Goal: Submit feedback/report problem: Submit feedback/report problem

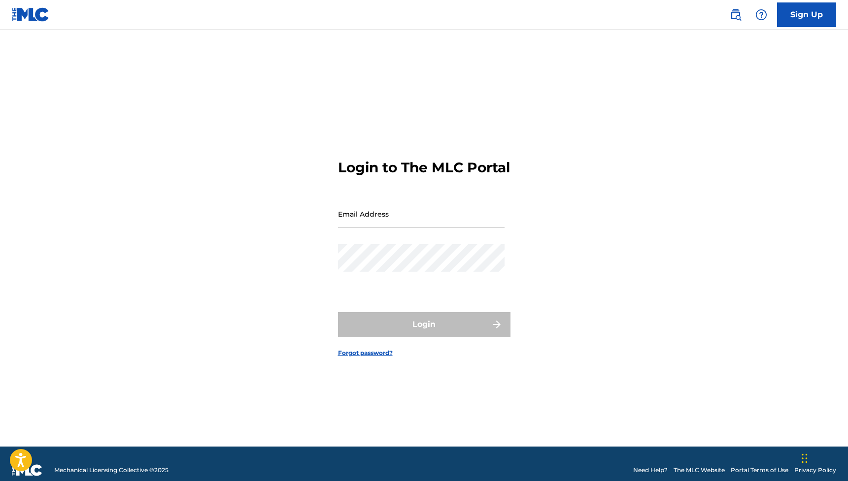
click at [460, 228] on input "Email Address" at bounding box center [421, 214] width 166 height 28
click at [424, 333] on button "Login" at bounding box center [424, 324] width 172 height 25
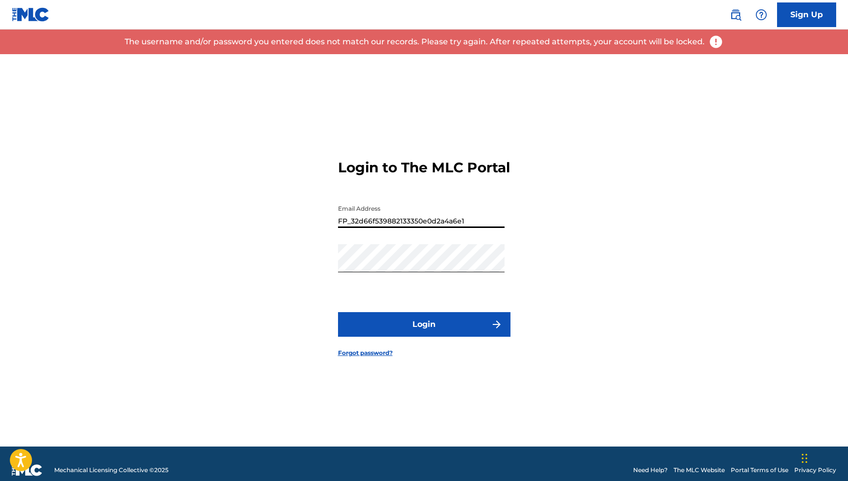
click at [457, 224] on input "FP_32d66f539882133350e0d2a4a6e1" at bounding box center [421, 214] width 166 height 28
click at [499, 228] on input "FP_32d66f539882133350e0d2a4a6e1" at bounding box center [421, 214] width 166 height 28
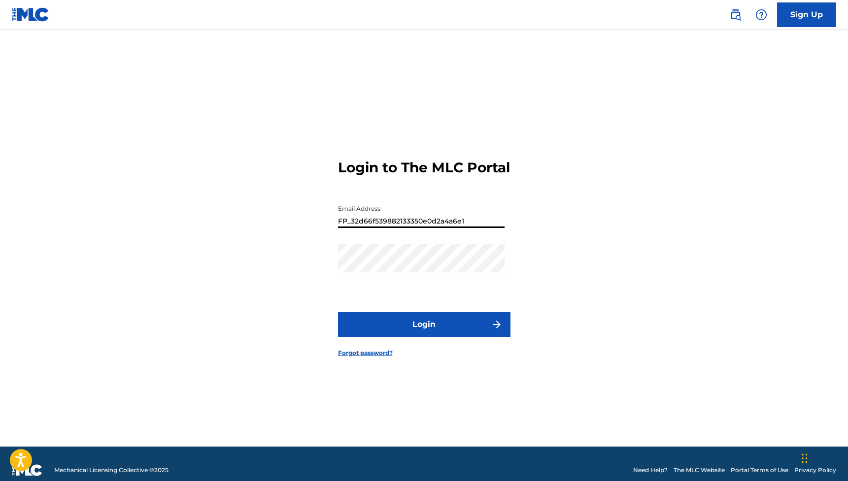
type input "FP_f87d940713c2a1d1718db4df2430"
click at [424, 333] on button "Login" at bounding box center [424, 324] width 172 height 25
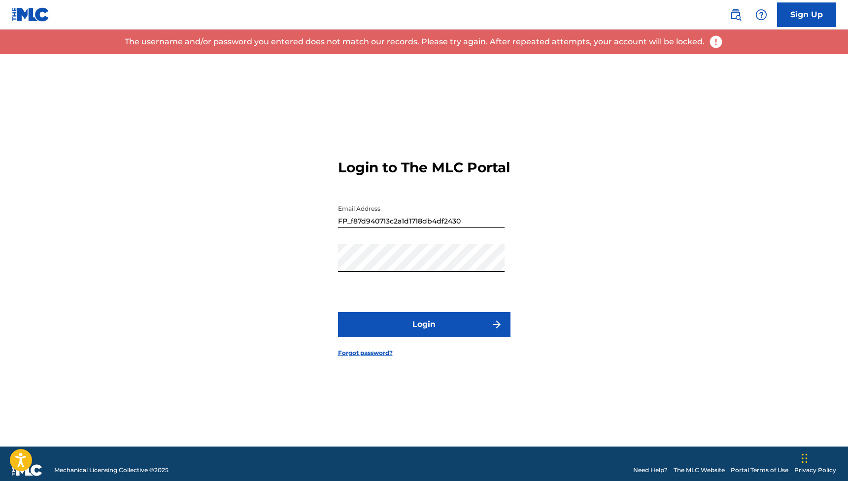
click at [384, 358] on link "Forgot password?" at bounding box center [365, 353] width 55 height 9
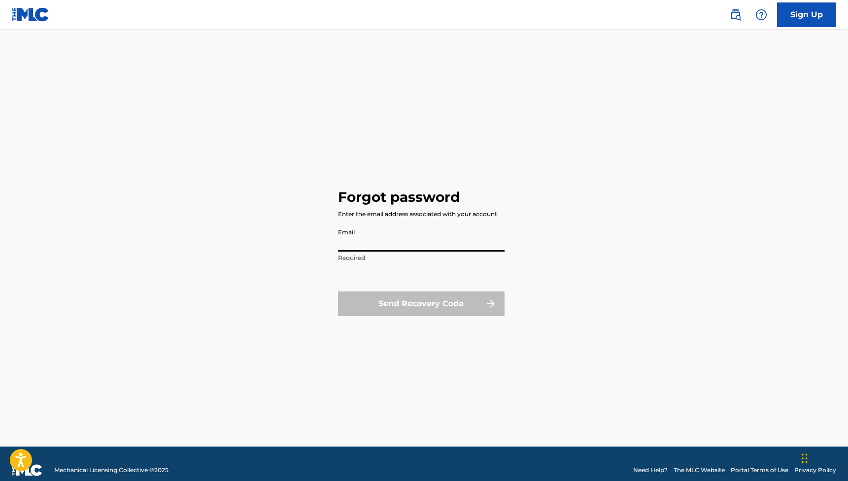
type input "FP_f87d940713c2a1d1718db4df2430"
click at [481, 258] on p "Invalid email" at bounding box center [421, 258] width 166 height 9
drag, startPoint x: 468, startPoint y: 247, endPoint x: 305, endPoint y: 239, distance: 163.7
click at [305, 239] on div "Forgot password Enter the email address associated with your account. Email FP_…" at bounding box center [423, 250] width 689 height 392
type input "[EMAIL_ADDRESS][PERSON_NAME][DOMAIN_NAME]"
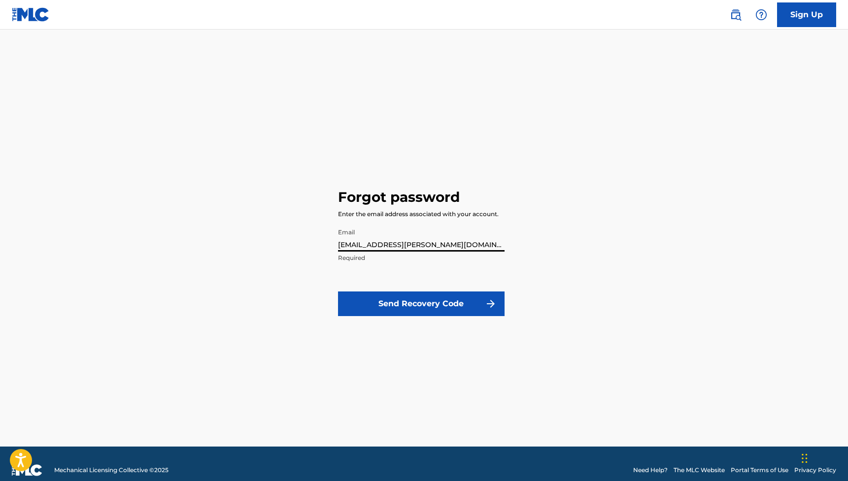
click at [421, 304] on button "Send Recovery Code" at bounding box center [421, 304] width 166 height 25
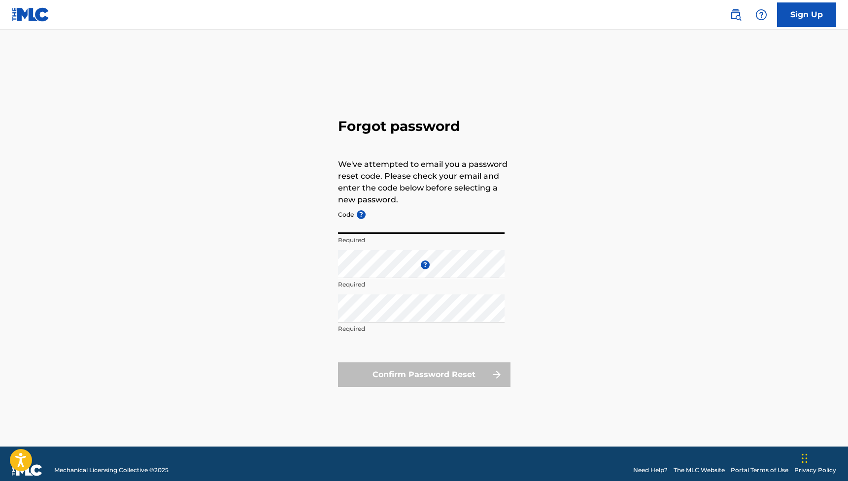
click at [445, 224] on input "Code ?" at bounding box center [421, 220] width 166 height 28
paste input "FP_57664f0178d6269164d23648cfe5"
type input "FP_57664f0178d6269164d23648cfe5"
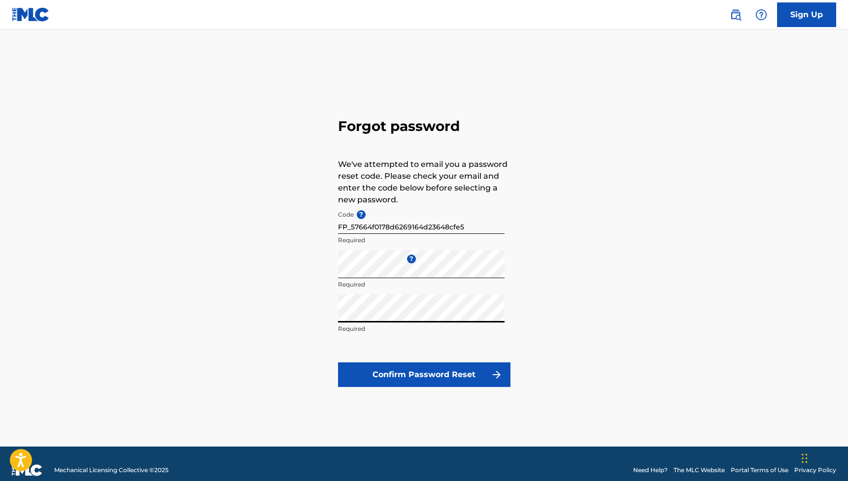
click at [301, 313] on div "Forgot password We've attempted to email you a password reset code. Please chec…" at bounding box center [423, 250] width 689 height 392
click at [349, 371] on button "Confirm Password Reset" at bounding box center [424, 374] width 172 height 25
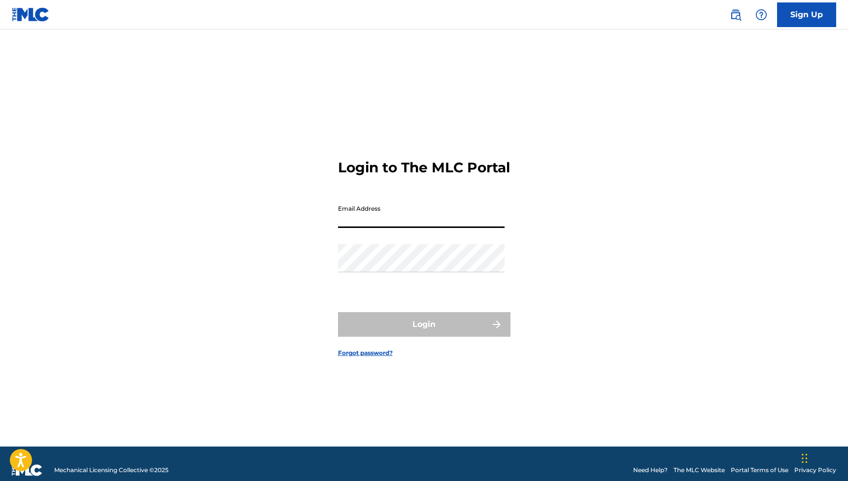
type input "[EMAIL_ADDRESS][PERSON_NAME][DOMAIN_NAME]"
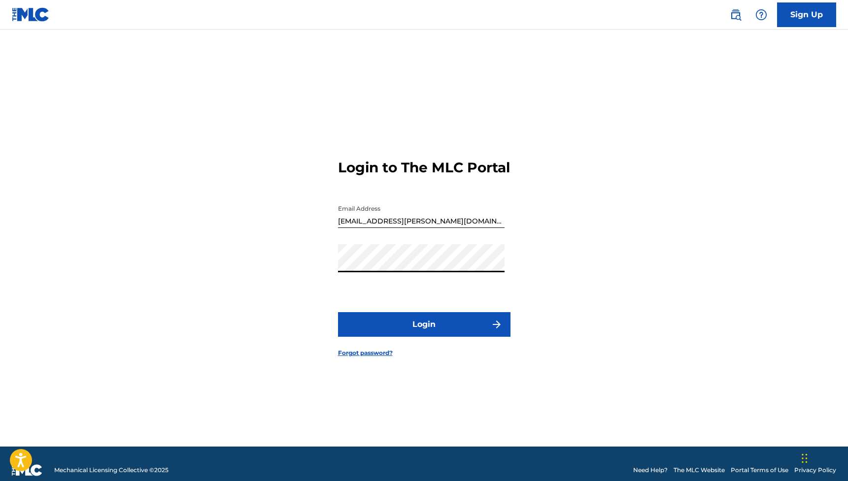
click at [424, 333] on button "Login" at bounding box center [424, 324] width 172 height 25
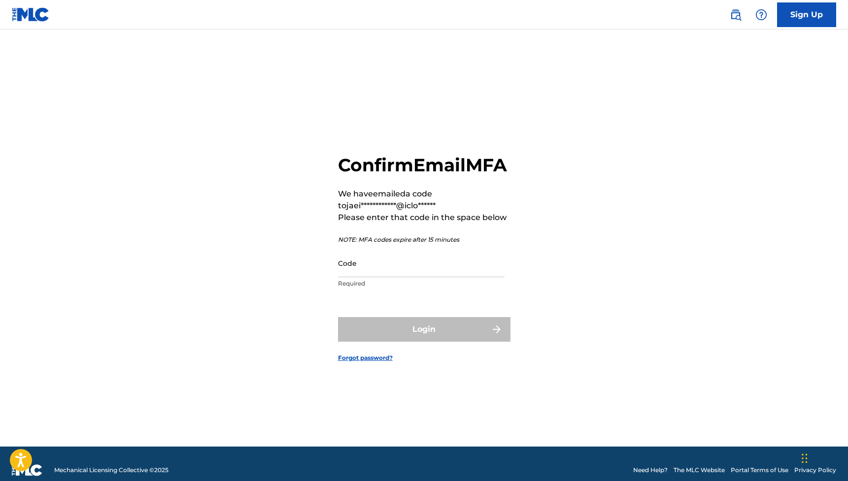
click at [434, 275] on input "Code" at bounding box center [421, 263] width 166 height 28
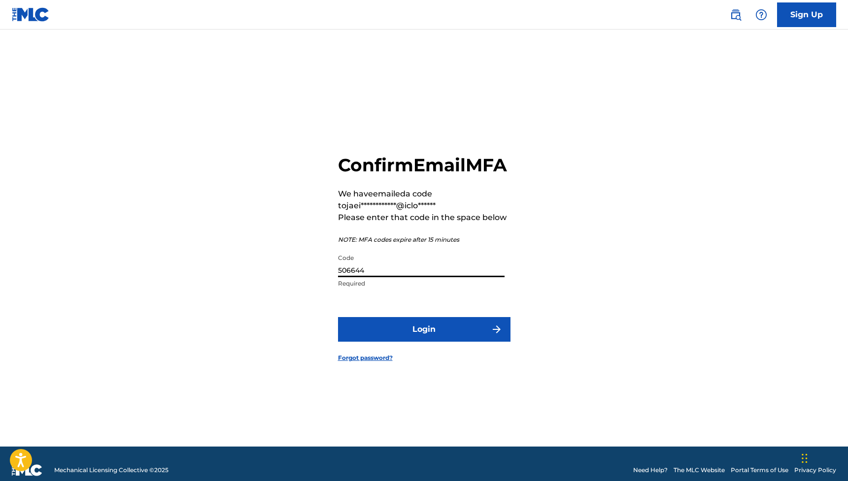
type input "506644"
click at [424, 340] on button "Login" at bounding box center [424, 329] width 172 height 25
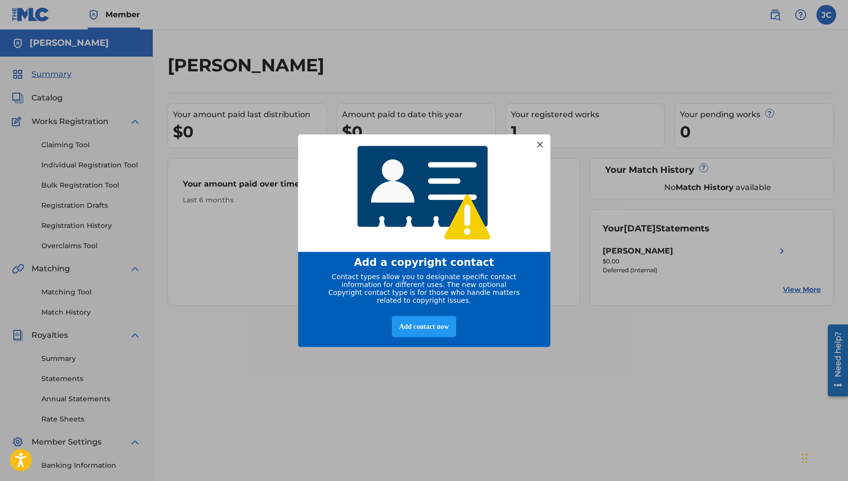
click at [539, 138] on div at bounding box center [539, 144] width 13 height 13
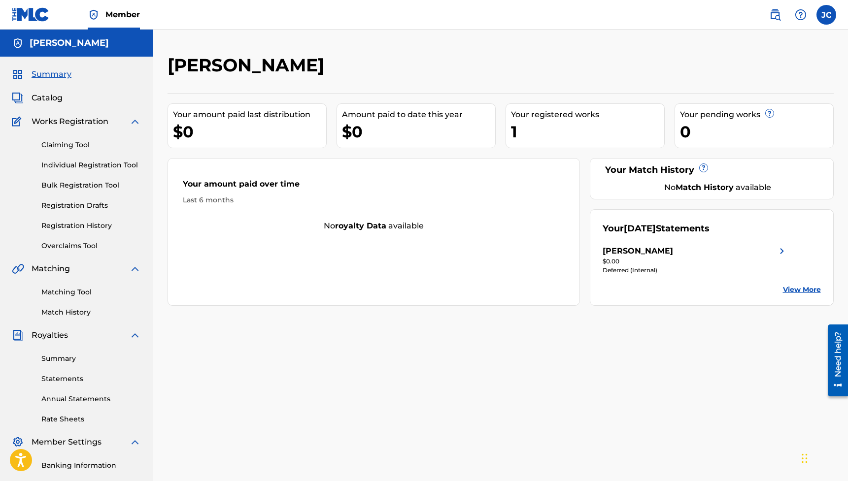
click at [106, 140] on link "Claiming Tool" at bounding box center [90, 145] width 99 height 10
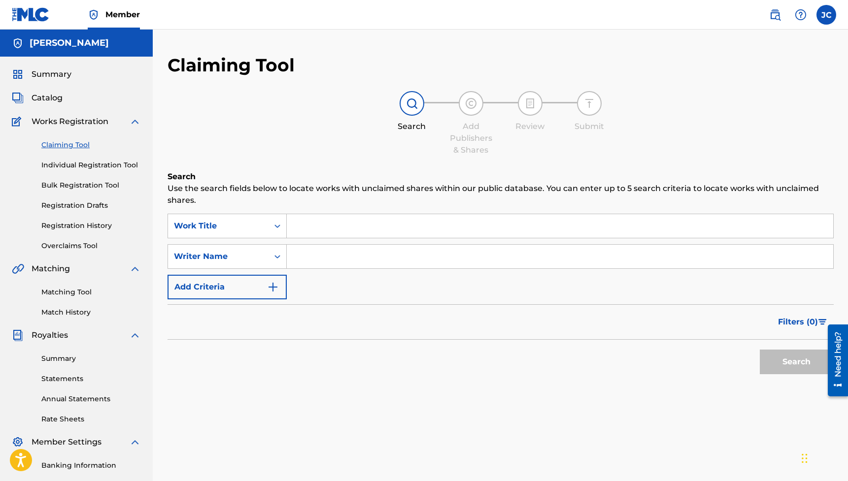
click at [103, 161] on link "Individual Registration Tool" at bounding box center [90, 165] width 99 height 10
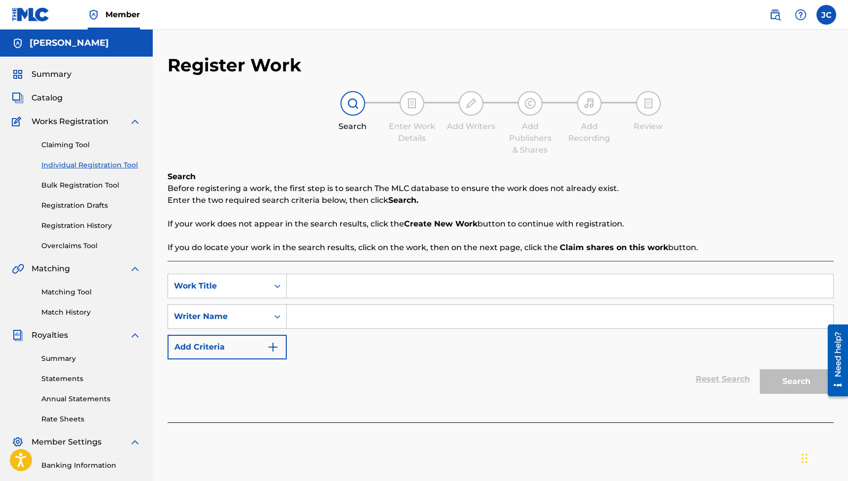
click at [98, 190] on link "Bulk Registration Tool" at bounding box center [90, 185] width 99 height 10
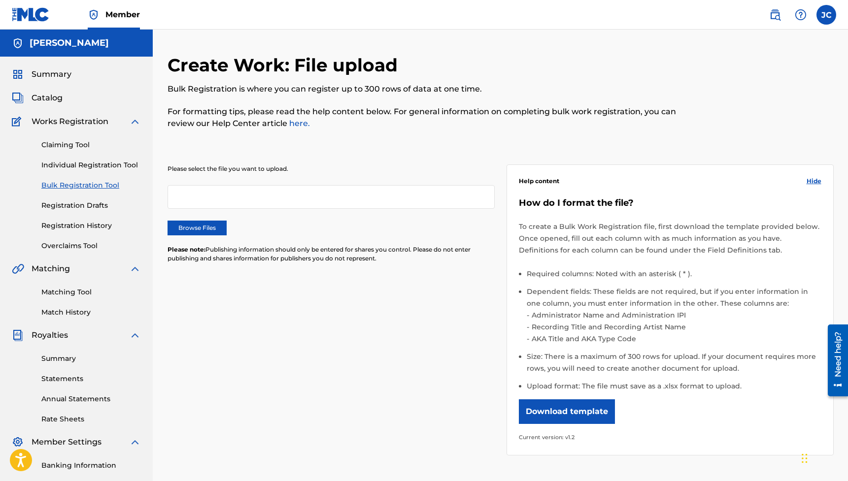
click at [72, 357] on link "Summary" at bounding box center [90, 359] width 99 height 10
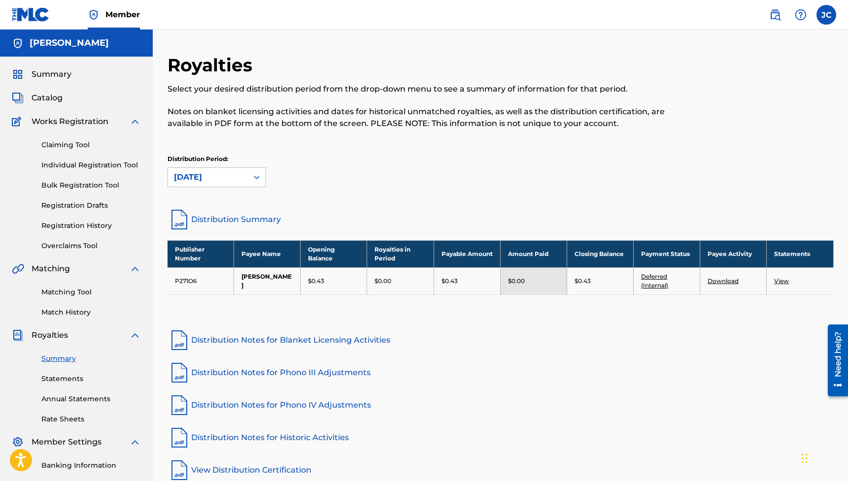
click at [69, 376] on link "Statements" at bounding box center [90, 379] width 99 height 10
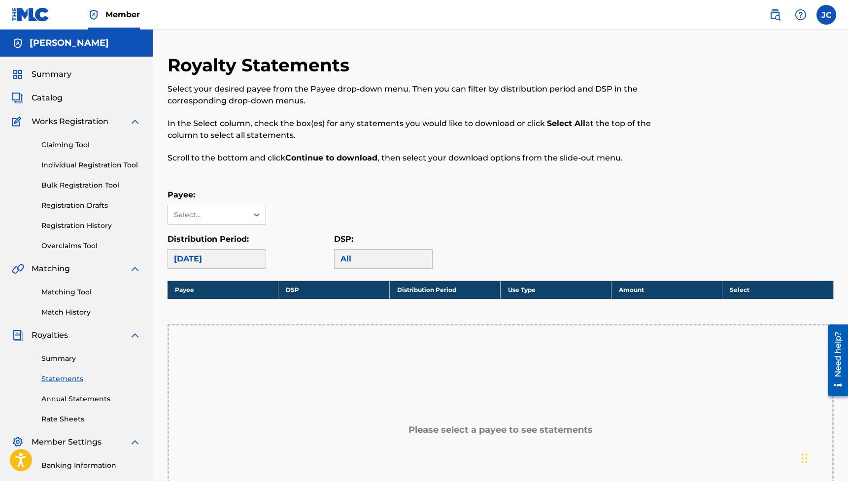
click at [70, 397] on link "Annual Statements" at bounding box center [90, 399] width 99 height 10
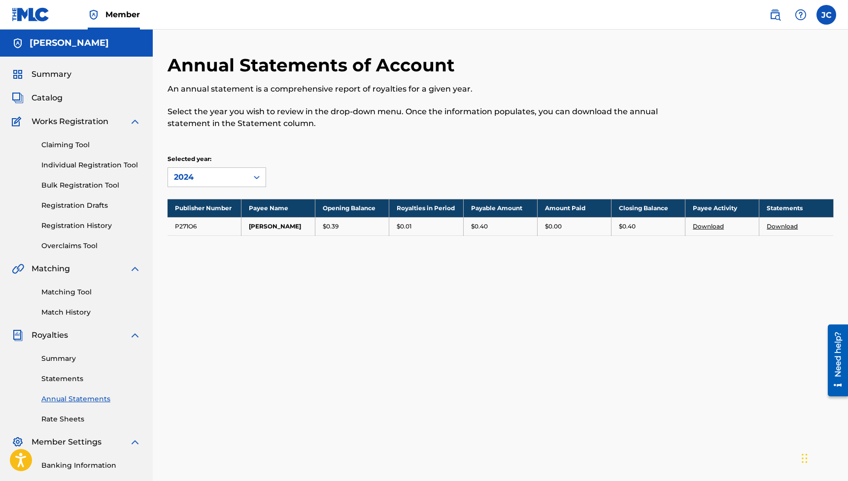
click at [73, 417] on link "Rate Sheets" at bounding box center [90, 419] width 99 height 10
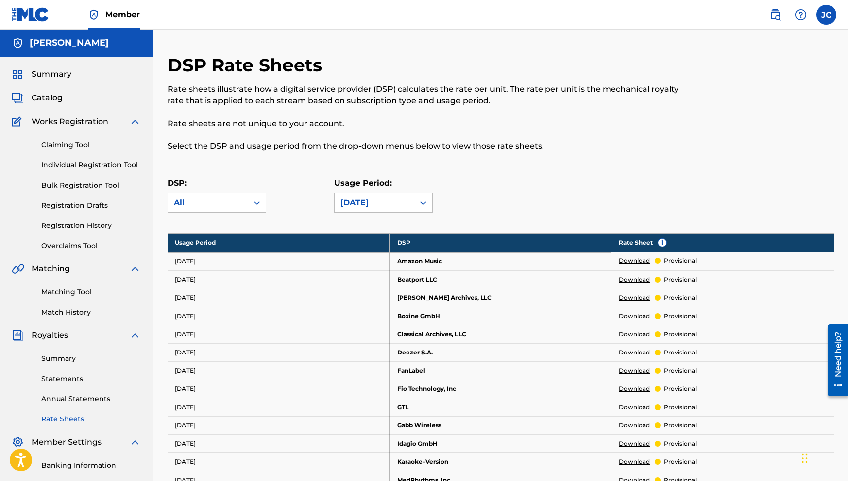
click at [827, 12] on label at bounding box center [826, 15] width 20 height 20
click at [826, 15] on input "JC James Chambers jaeigh.gallagher@icloud.com Notification Preferences Profile …" at bounding box center [826, 15] width 0 height 0
click at [737, 123] on link "Profile" at bounding box center [729, 122] width 20 height 9
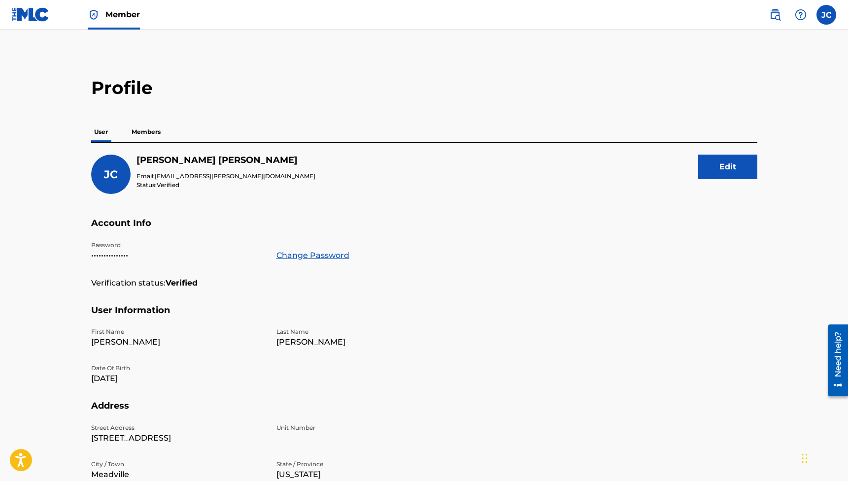
click at [732, 164] on button "Edit" at bounding box center [727, 167] width 59 height 25
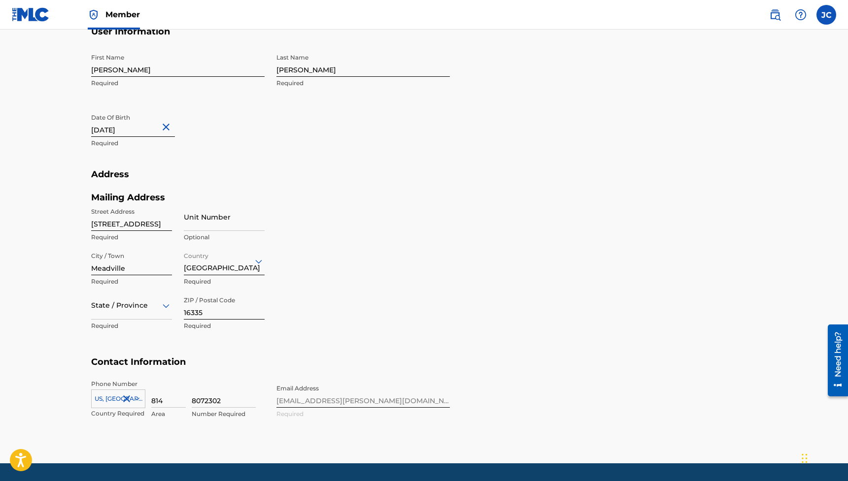
scroll to position [277, 0]
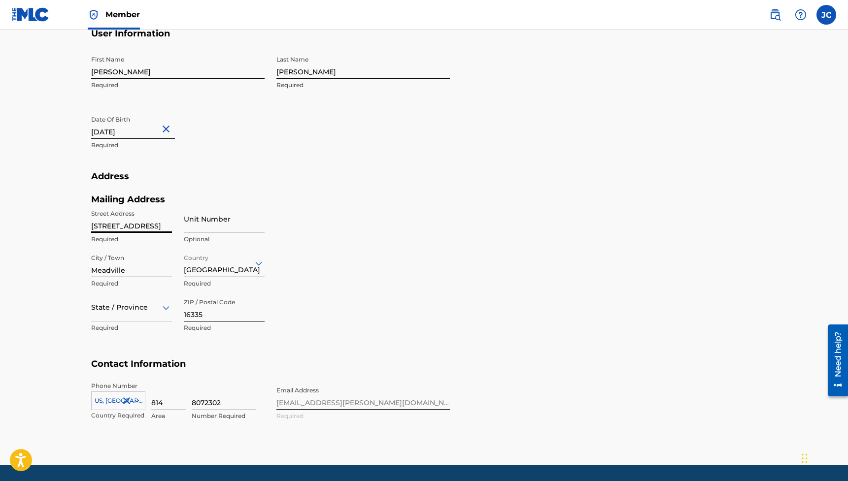
drag, startPoint x: 160, startPoint y: 224, endPoint x: 47, endPoint y: 214, distance: 113.2
type input "1189 s main st"
click at [303, 393] on div "Phone Number US, CA +1 Country Required 814 Area 8072302 Number Required Email …" at bounding box center [270, 412] width 359 height 60
click at [303, 405] on div "Phone Number US, CA +1 Country Required 814 Area 8072302 Number Required Email …" at bounding box center [270, 412] width 359 height 60
type input "8"
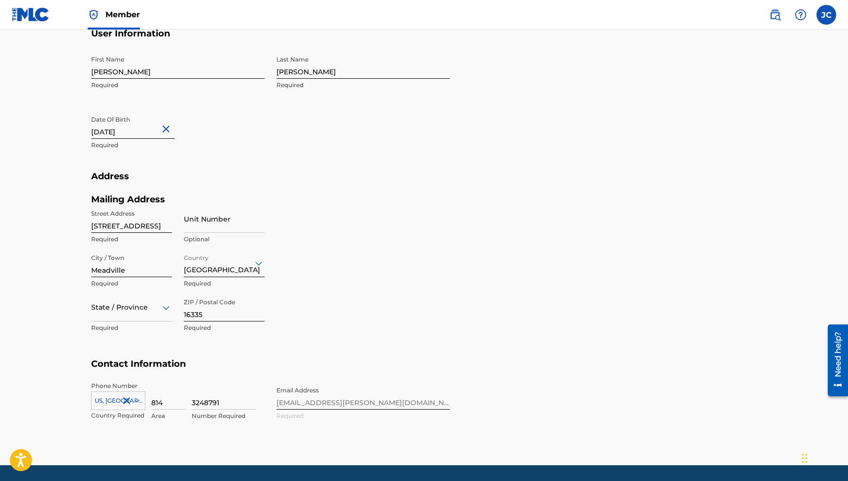
type input "3248791"
click at [309, 367] on h5 "Contact Information" at bounding box center [424, 370] width 666 height 23
click at [137, 304] on div at bounding box center [131, 307] width 81 height 12
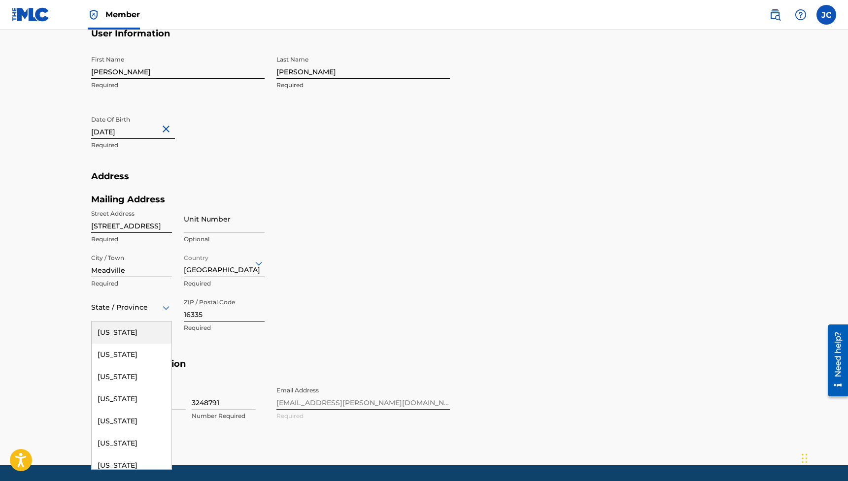
type input "p"
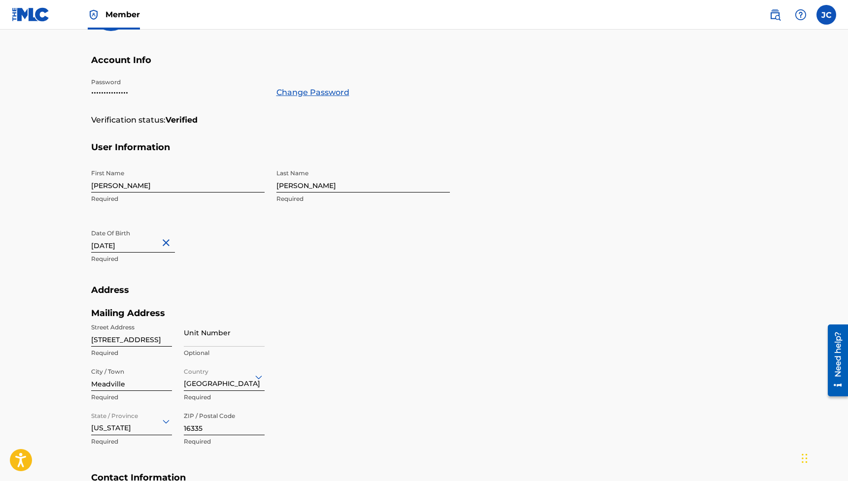
scroll to position [39, 0]
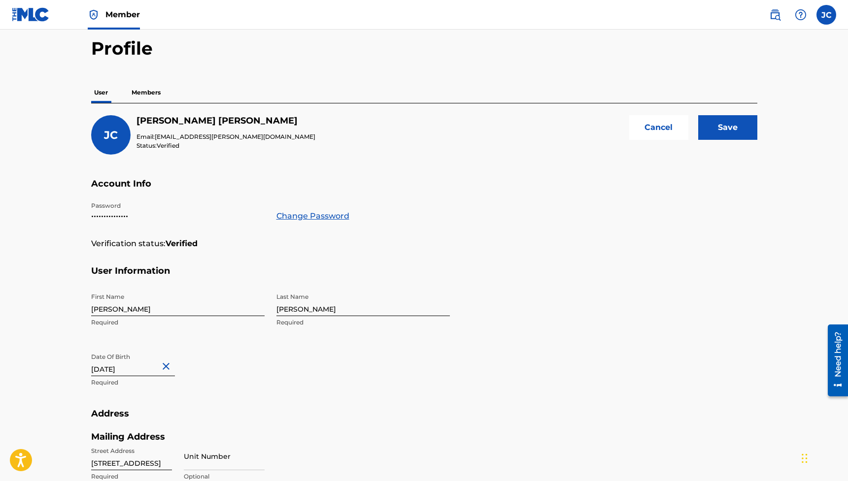
click at [743, 121] on input "Save" at bounding box center [727, 127] width 59 height 25
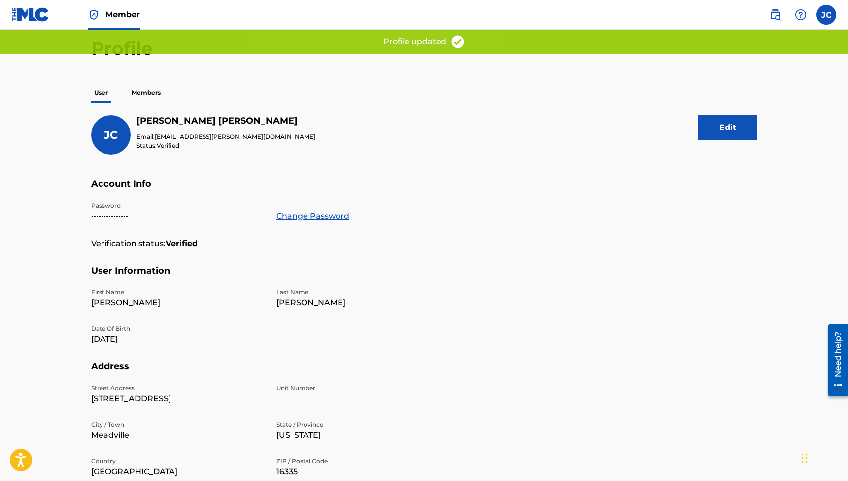
click at [202, 129] on div "James Chambers Email: jaeigh.gallagher@icloud.com Status: Verified" at bounding box center [225, 132] width 179 height 35
click at [156, 92] on p "Members" at bounding box center [146, 92] width 35 height 21
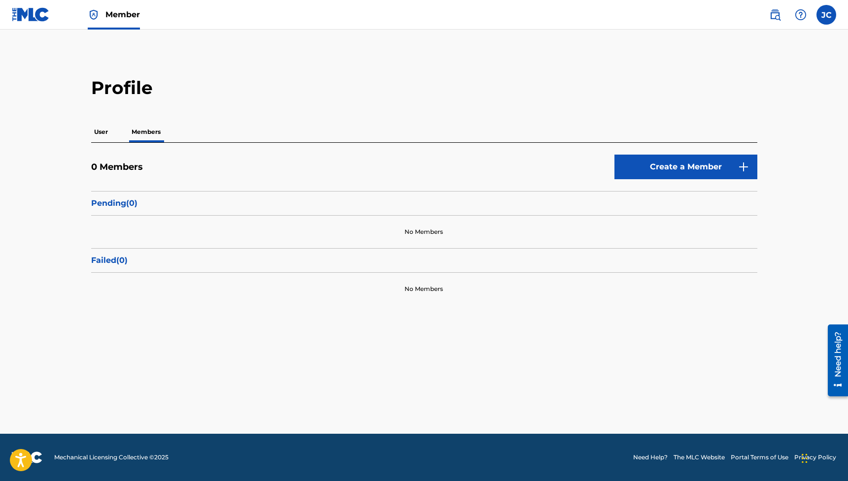
click at [109, 121] on div "Profile User Members 0 Members Create a Member Pending ( 0 ) No Members Failed …" at bounding box center [423, 191] width 689 height 229
click at [108, 131] on p "User" at bounding box center [101, 132] width 20 height 21
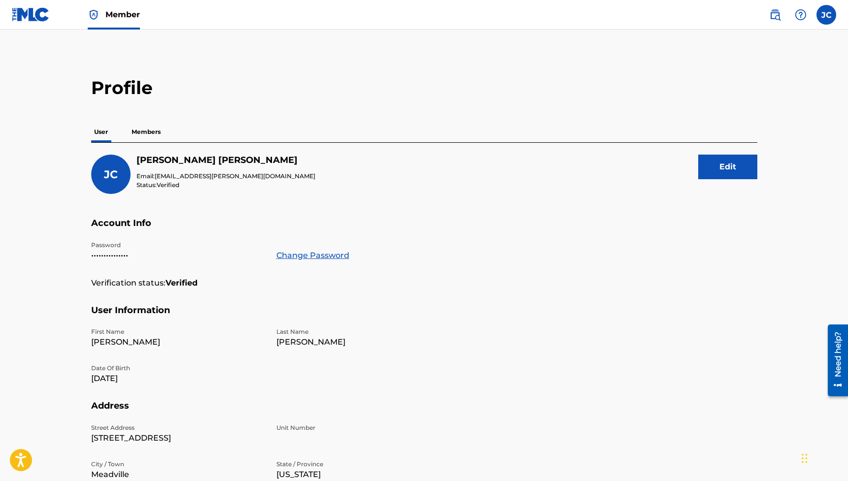
click at [172, 176] on span "[EMAIL_ADDRESS][PERSON_NAME][DOMAIN_NAME]" at bounding box center [235, 175] width 161 height 7
click at [695, 173] on div "JC James Chambers Email: jaeigh.gallagher@icloud.com Status: Verified Edit" at bounding box center [424, 186] width 666 height 63
click at [709, 171] on button "Edit" at bounding box center [727, 167] width 59 height 25
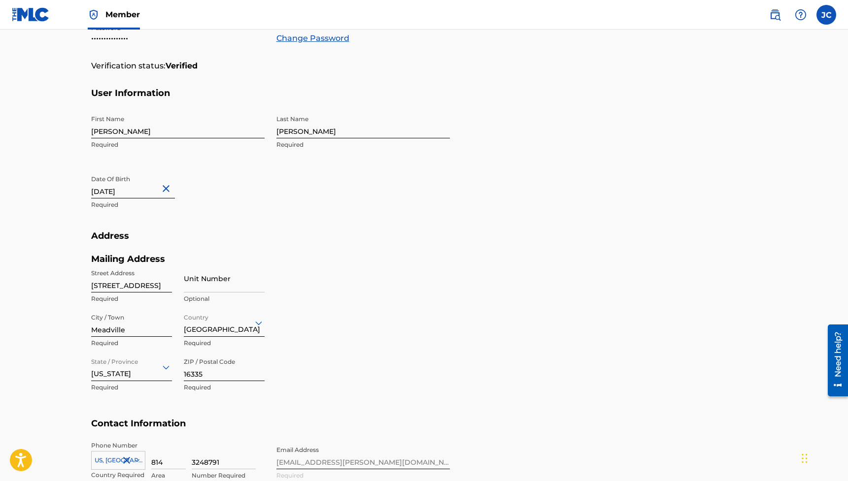
scroll to position [307, 0]
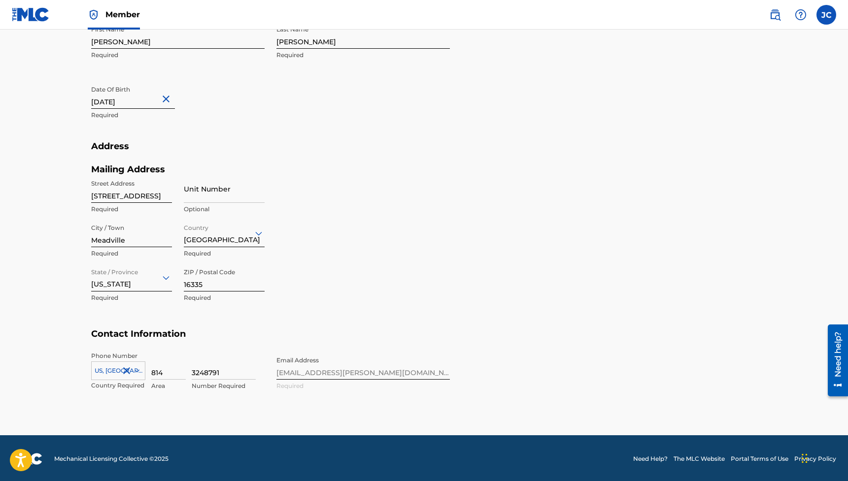
click at [372, 368] on div "Phone Number US, CA +1 Country Required 814 Area 3248791 Number Required Email …" at bounding box center [270, 382] width 359 height 60
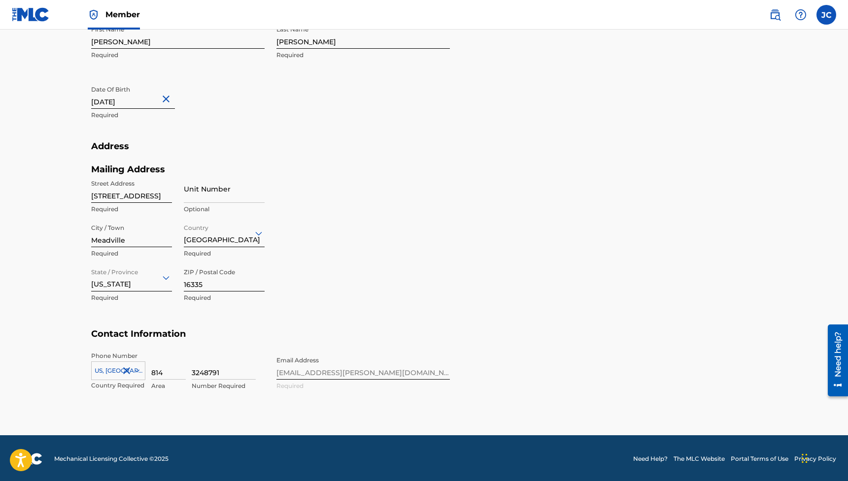
click at [372, 368] on div "Phone Number US, CA +1 Country Required 814 Area 3248791 Number Required Email …" at bounding box center [270, 382] width 359 height 60
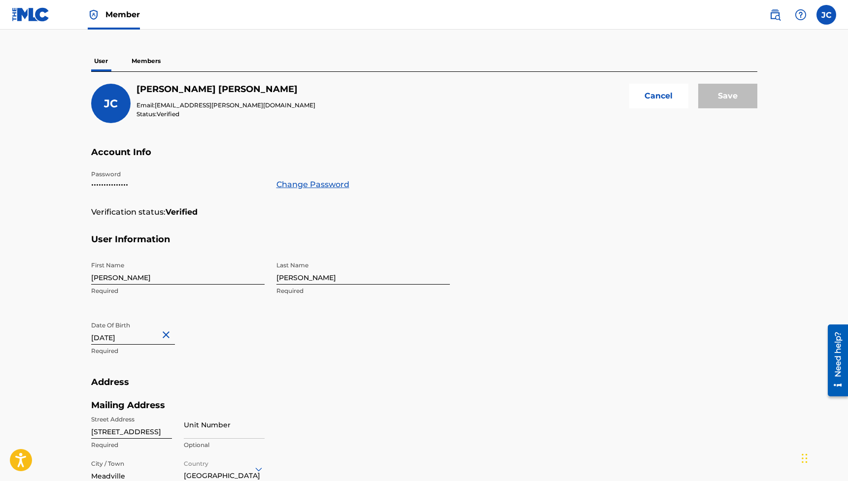
scroll to position [14, 0]
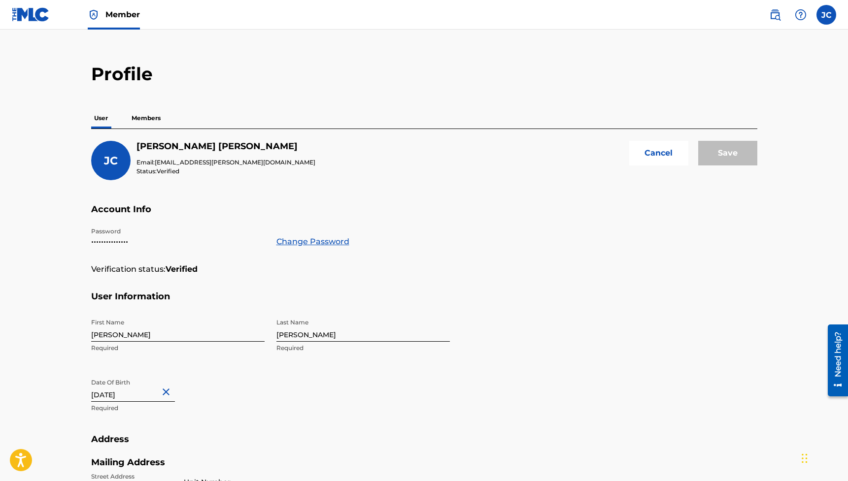
click at [310, 239] on link "Change Password" at bounding box center [312, 242] width 73 height 12
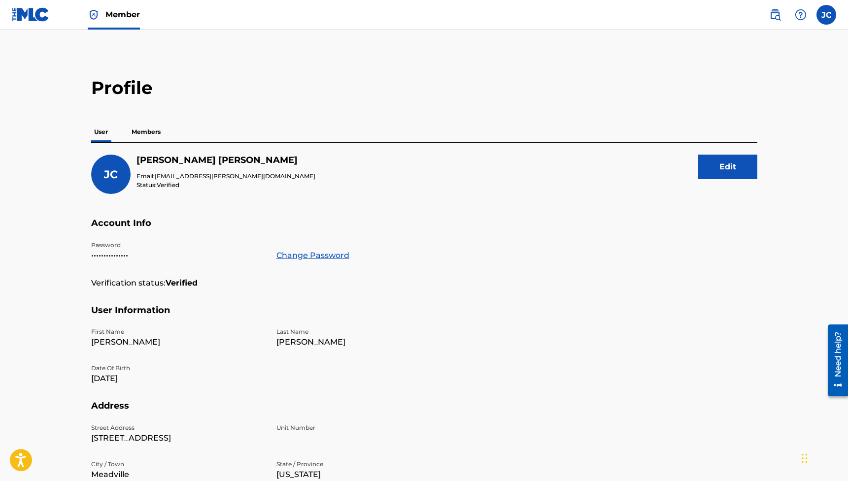
scroll to position [14, 0]
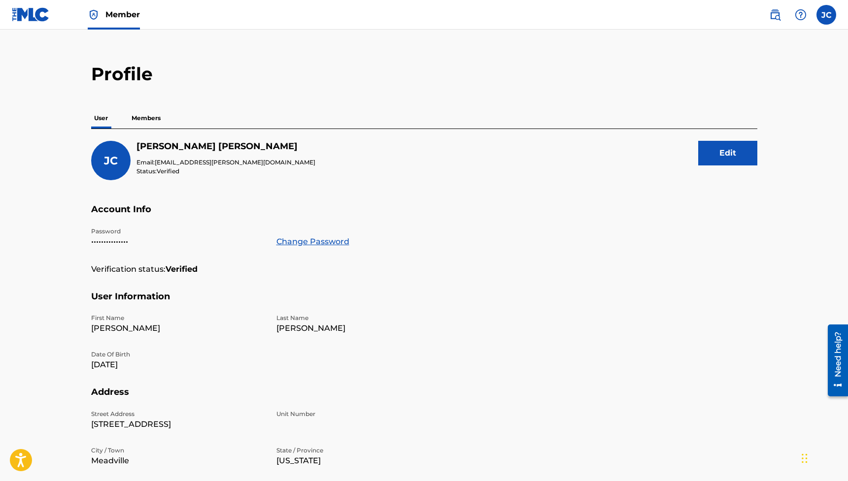
click at [114, 163] on span "JC" at bounding box center [111, 160] width 14 height 13
click at [155, 113] on p "Members" at bounding box center [146, 118] width 35 height 21
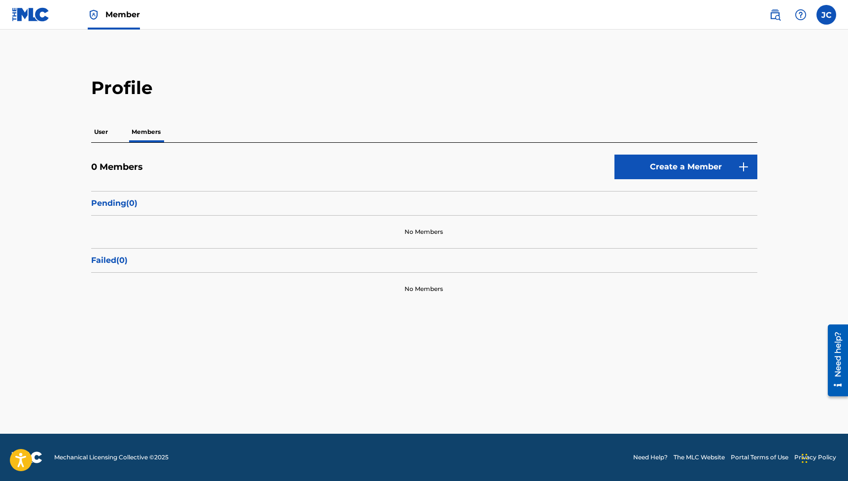
click at [105, 125] on p "User" at bounding box center [101, 132] width 20 height 21
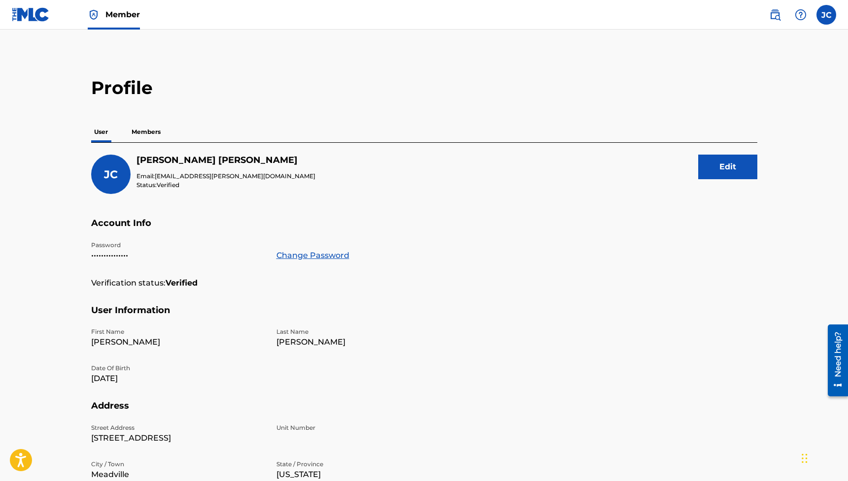
click at [779, 15] on img at bounding box center [775, 15] width 12 height 12
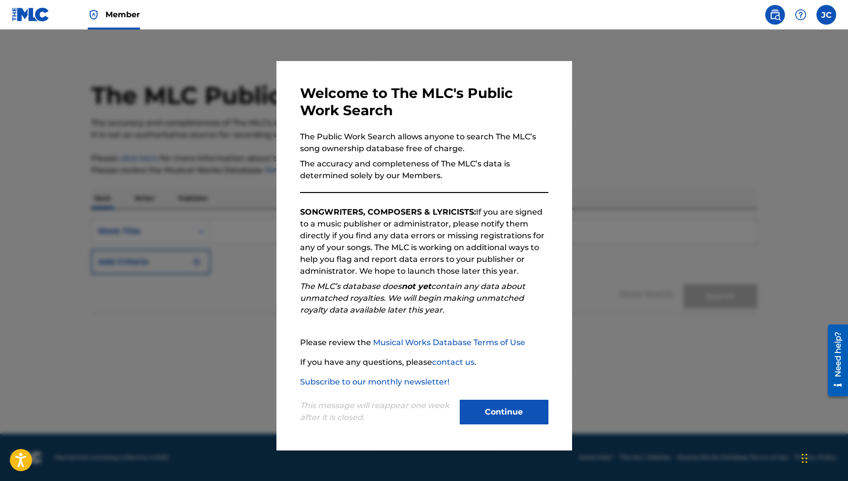
click at [520, 399] on div "This message will reappear one week after it is closed. Continue" at bounding box center [424, 407] width 248 height 39
click at [675, 362] on div at bounding box center [424, 270] width 848 height 481
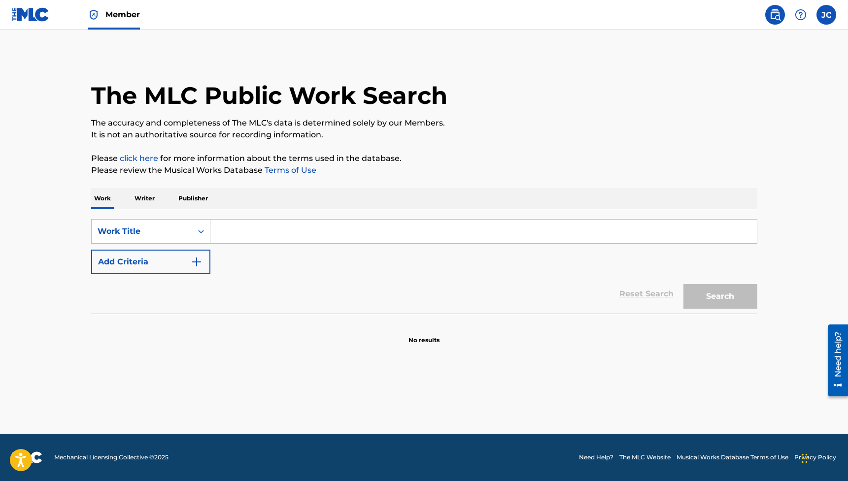
click at [823, 20] on label at bounding box center [826, 15] width 20 height 20
click at [826, 15] on input "JC James Chambers jaeigh.gallagher@icloud.com Notification Preferences Profile …" at bounding box center [826, 15] width 0 height 0
click at [779, 69] on p "[EMAIL_ADDRESS][PERSON_NAME][DOMAIN_NAME]" at bounding box center [791, 68] width 75 height 9
click at [826, 15] on input "JC James Chambers jaeigh.gallagher@icloud.com Notification Preferences Profile …" at bounding box center [826, 15] width 0 height 0
click at [734, 119] on link "Profile" at bounding box center [729, 122] width 20 height 9
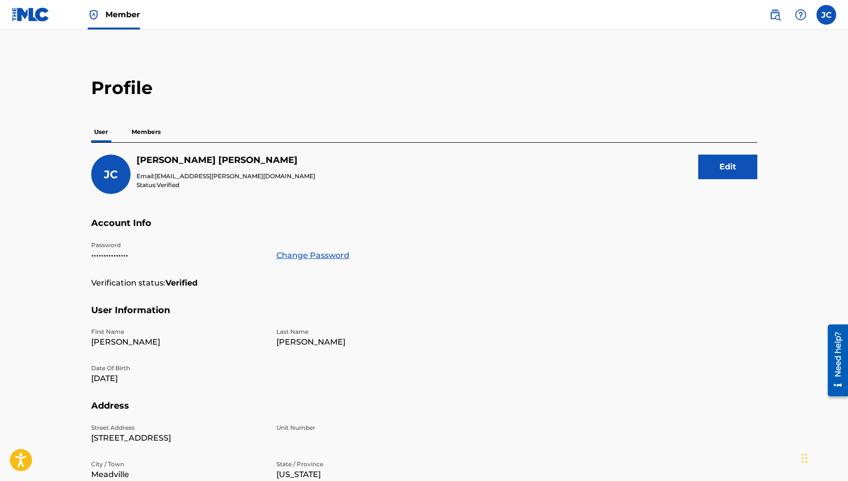
click at [840, 354] on div "Need help?" at bounding box center [837, 353] width 13 height 45
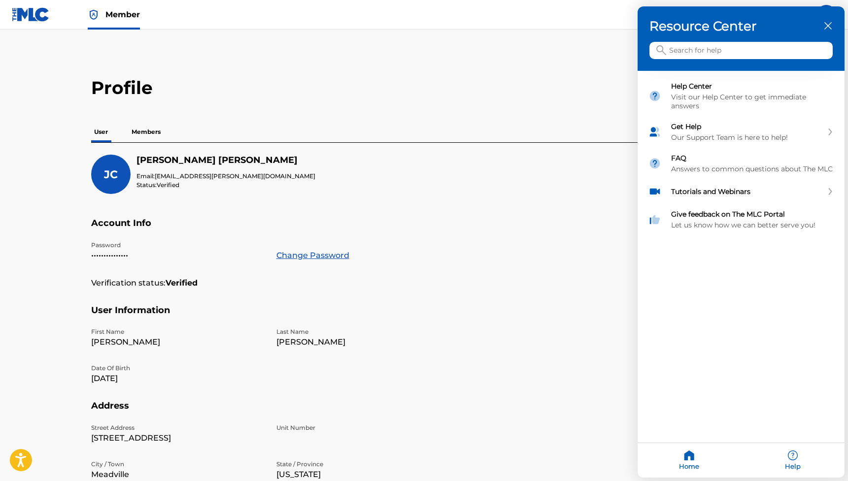
click at [760, 56] on input "Search for help" at bounding box center [740, 50] width 183 height 17
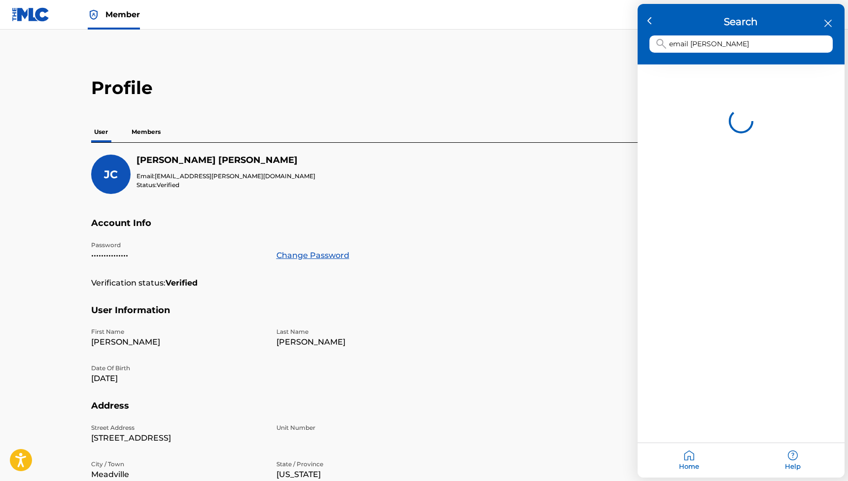
type input "email change"
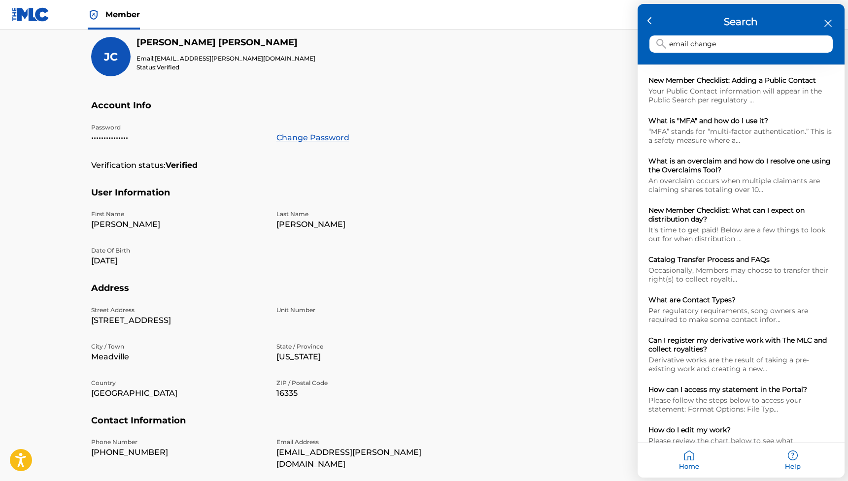
scroll to position [115, 0]
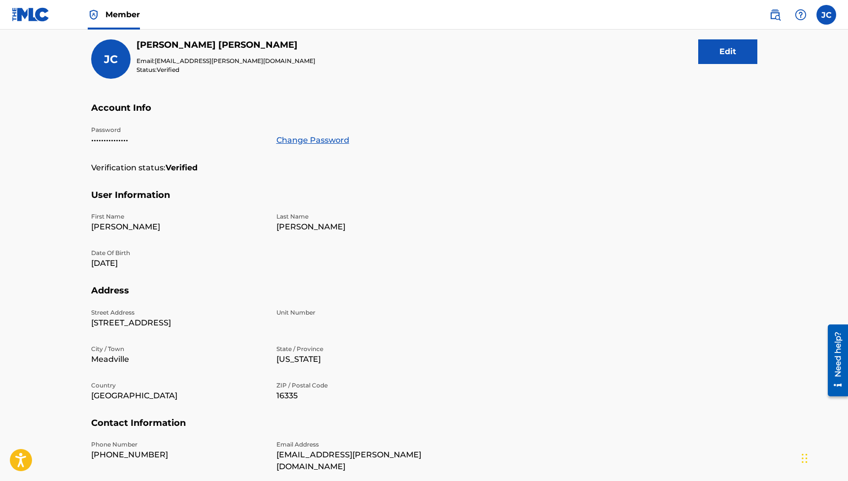
click at [415, 448] on p "Email Address" at bounding box center [362, 444] width 173 height 9
click at [380, 452] on p "[EMAIL_ADDRESS][PERSON_NAME][DOMAIN_NAME]" at bounding box center [362, 461] width 173 height 24
click at [580, 226] on section "User Information First Name James Last Name Chambers Date Of Birth Feb 22 2001" at bounding box center [424, 238] width 666 height 96
click at [664, 56] on div "JC James Chambers Email: jaeigh.gallagher@icloud.com Status: Verified Edit" at bounding box center [424, 70] width 666 height 63
click at [591, 252] on section "User Information First Name James Last Name Chambers Date Of Birth Feb 22 2001" at bounding box center [424, 238] width 666 height 96
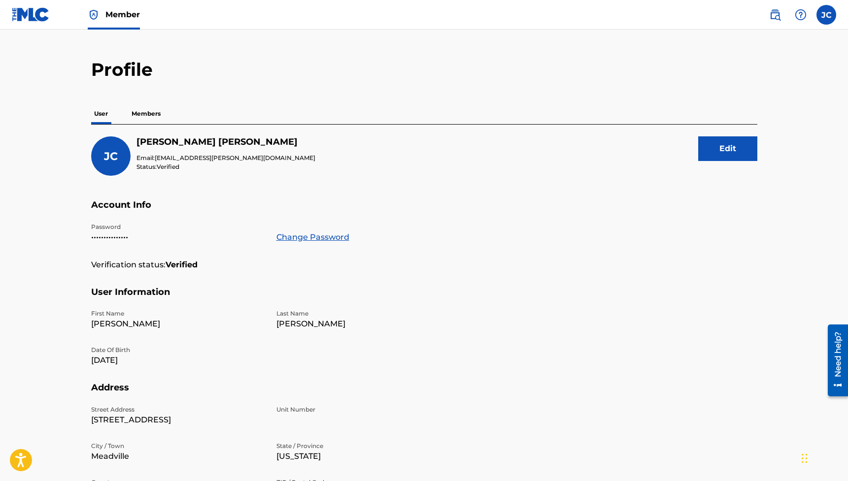
scroll to position [0, 0]
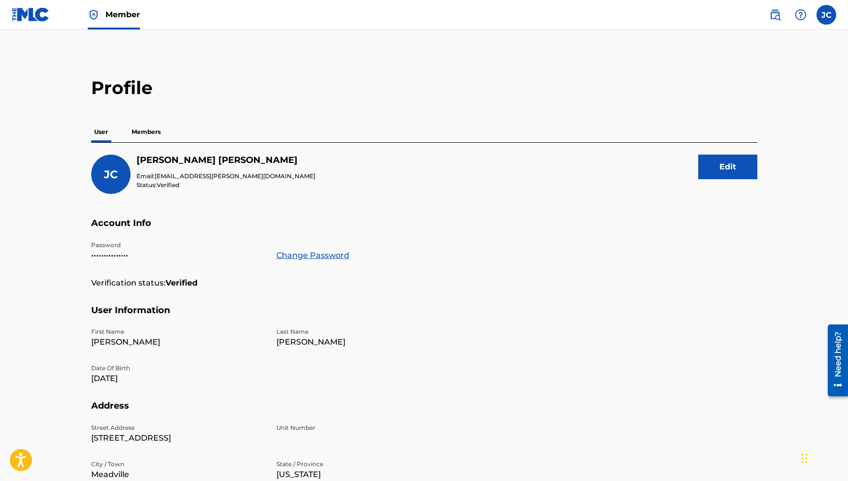
click at [469, 181] on div "JC James Chambers Email: jaeigh.gallagher@icloud.com Status: Verified Edit" at bounding box center [424, 186] width 666 height 63
click at [787, 65] on main "Profile User Members JC James Chambers Email: jaeigh.gallagher@icloud.com Statu…" at bounding box center [424, 329] width 848 height 598
click at [782, 62] on main "Profile User Members JC James Chambers Email: jaeigh.gallagher@icloud.com Statu…" at bounding box center [424, 329] width 848 height 598
click at [805, 13] on img at bounding box center [800, 15] width 12 height 12
click at [829, 18] on label at bounding box center [826, 15] width 20 height 20
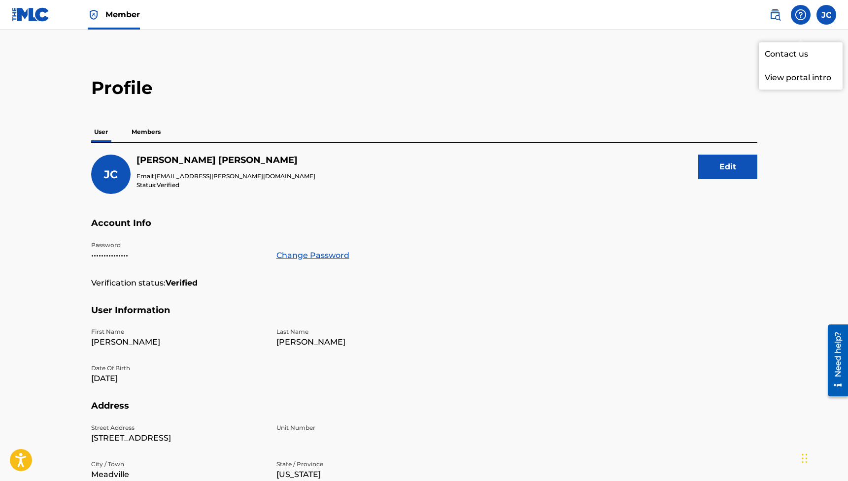
click at [826, 15] on input "JC James Chambers jaeigh.gallagher@icloud.com Notification Preferences Profile …" at bounding box center [826, 15] width 0 height 0
click at [804, 13] on img at bounding box center [800, 15] width 12 height 12
click at [807, 66] on p "View portal intro" at bounding box center [800, 78] width 84 height 24
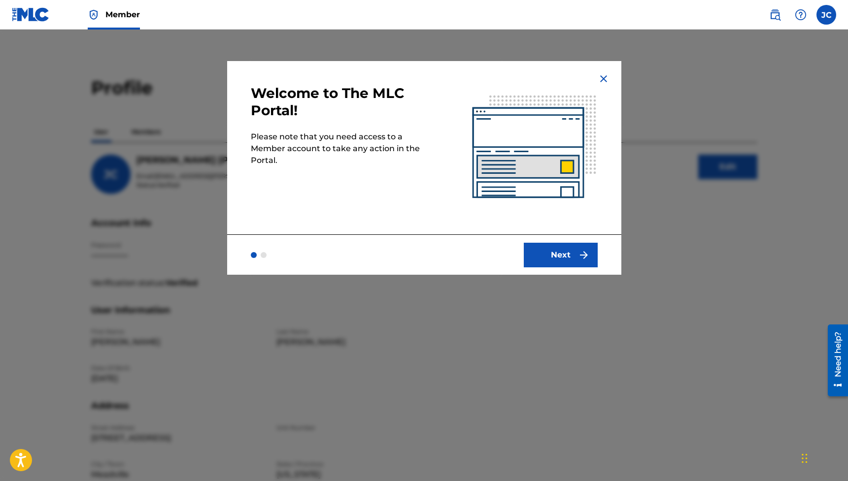
click at [546, 260] on button "Next" at bounding box center [560, 255] width 74 height 25
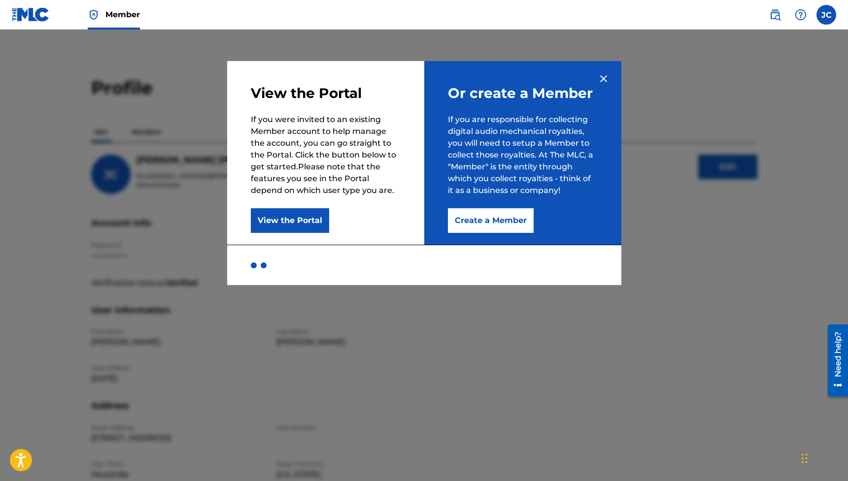
click at [599, 80] on img at bounding box center [603, 79] width 12 height 12
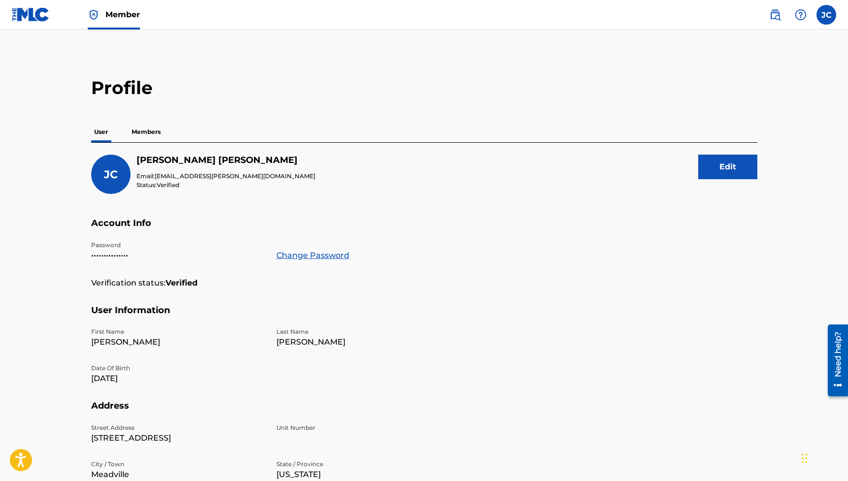
click at [825, 13] on label at bounding box center [826, 15] width 20 height 20
click at [826, 15] on input "JC James Chambers jaeigh.gallagher@icloud.com Notification Preferences Profile …" at bounding box center [826, 15] width 0 height 0
click at [741, 117] on div "Notification Preferences Profile Log out" at bounding box center [774, 123] width 122 height 66
click at [826, 15] on input "JC James Chambers jaeigh.gallagher@icloud.com Notification Preferences Profile …" at bounding box center [826, 15] width 0 height 0
click at [733, 119] on link "Profile" at bounding box center [729, 122] width 20 height 9
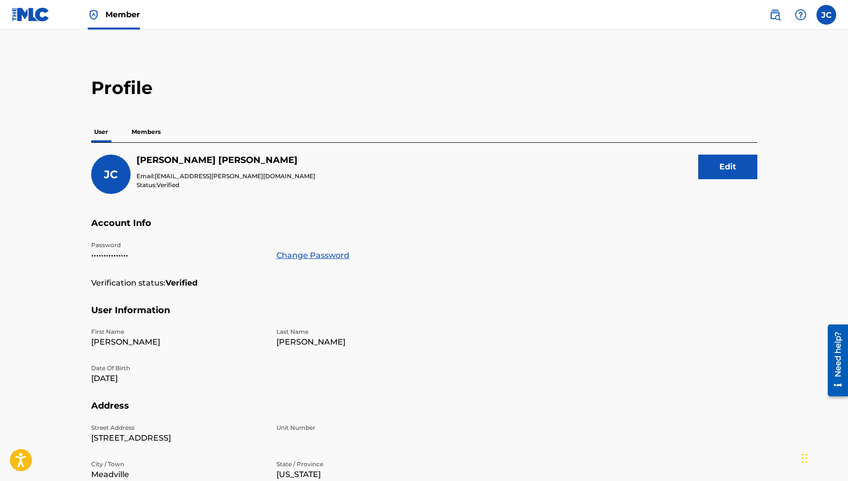
click at [185, 283] on strong "Verified" at bounding box center [181, 283] width 32 height 12
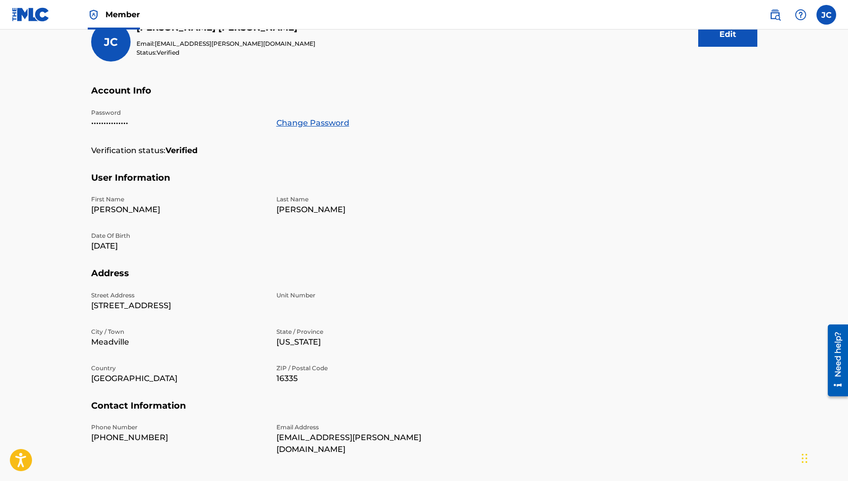
scroll to position [181, 0]
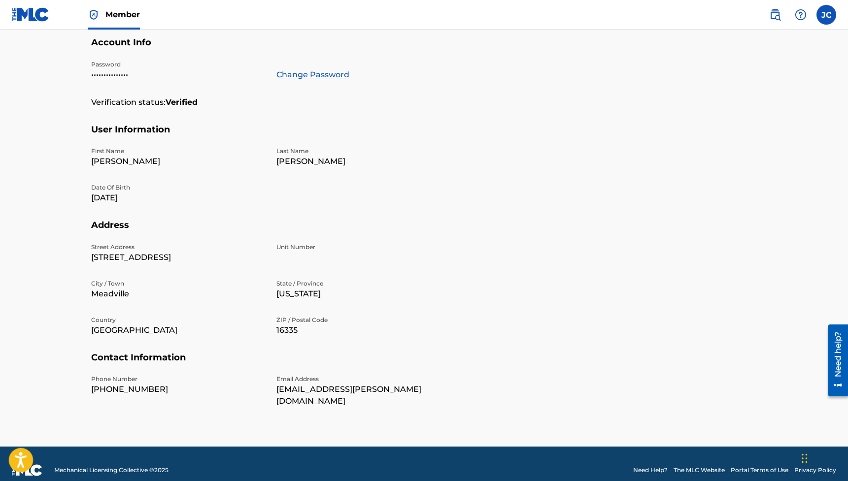
click at [15, 460] on icon "Open accessiBe: accessibility options, statement and help" at bounding box center [21, 460] width 12 height 16
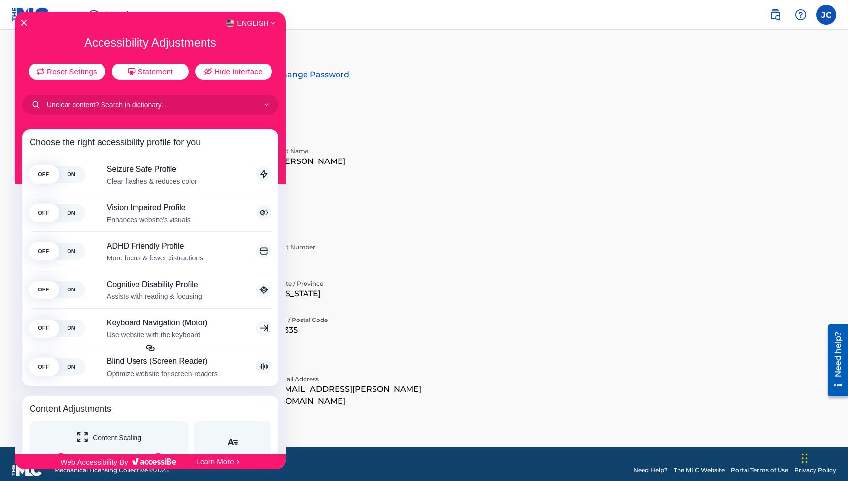
click at [409, 224] on div at bounding box center [424, 240] width 848 height 481
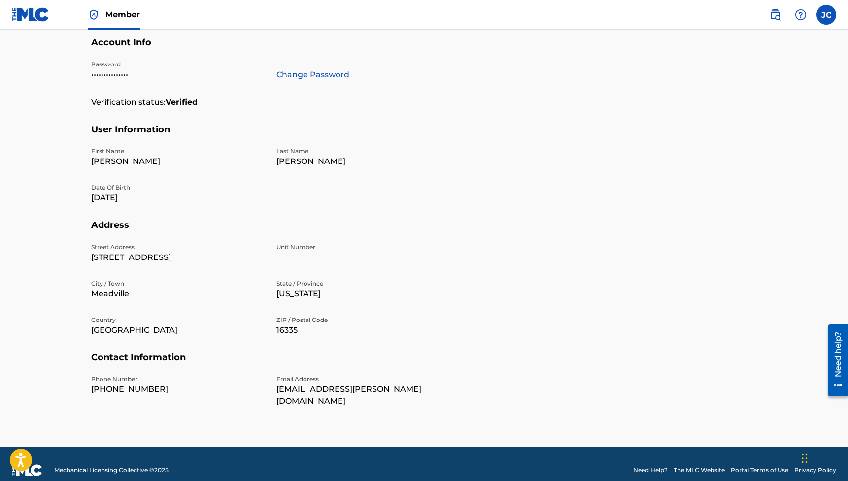
click at [836, 351] on div "Need help?" at bounding box center [837, 353] width 13 height 45
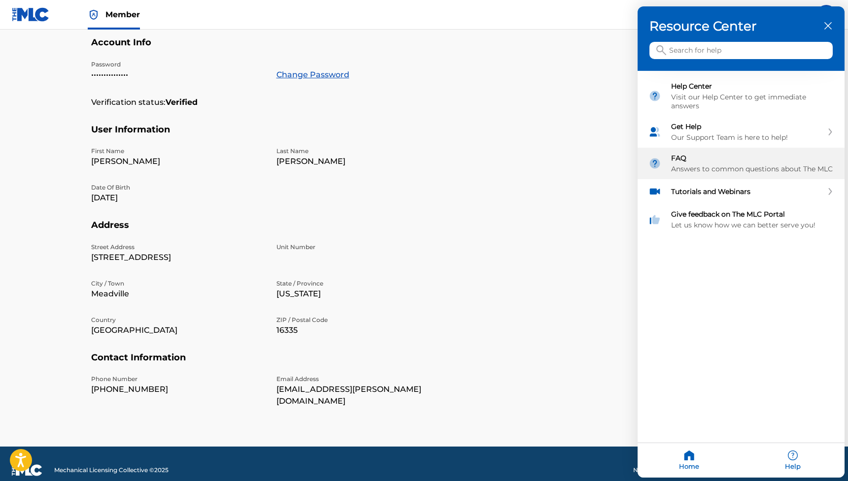
click at [757, 157] on div "FAQ" at bounding box center [752, 158] width 163 height 9
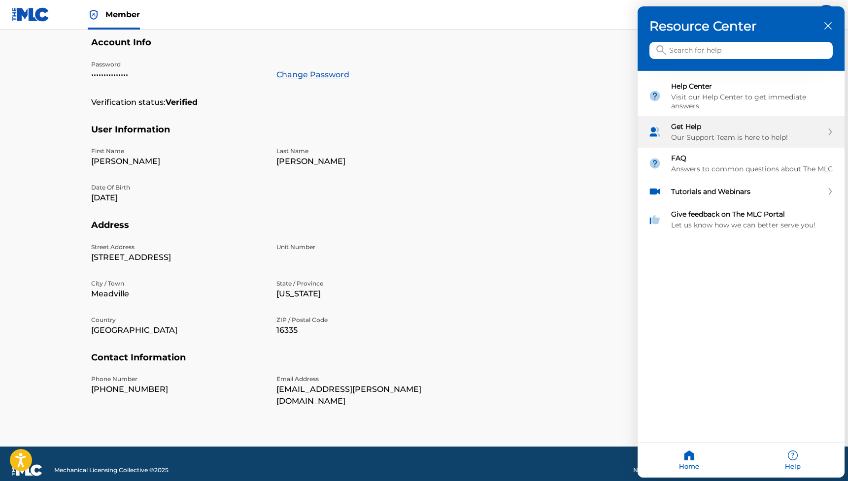
click at [684, 131] on div "Get Help Our Support Team is here to help!" at bounding box center [747, 132] width 152 height 20
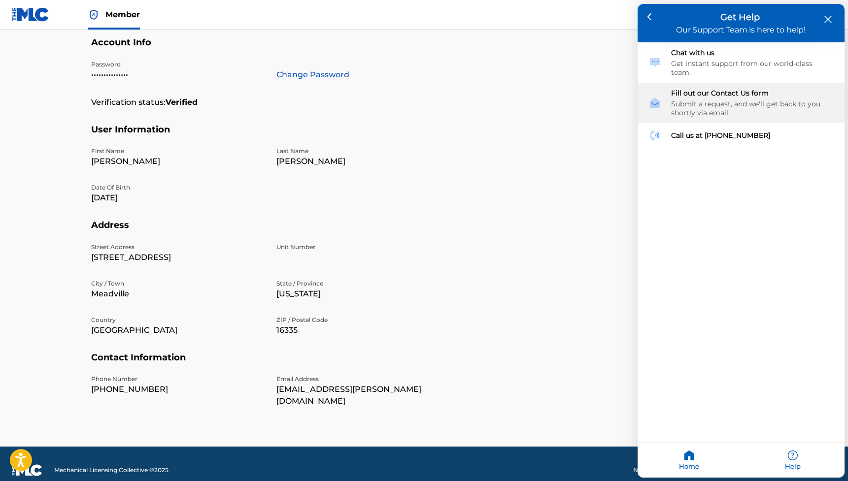
click at [711, 105] on div "Submit a request, and we'll get back to you shortly via email." at bounding box center [752, 108] width 163 height 18
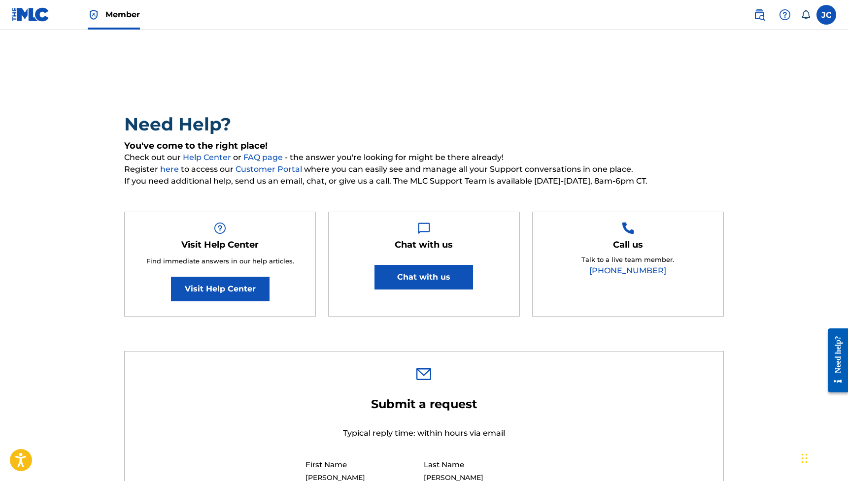
click at [449, 277] on button "Chat with us" at bounding box center [423, 277] width 98 height 25
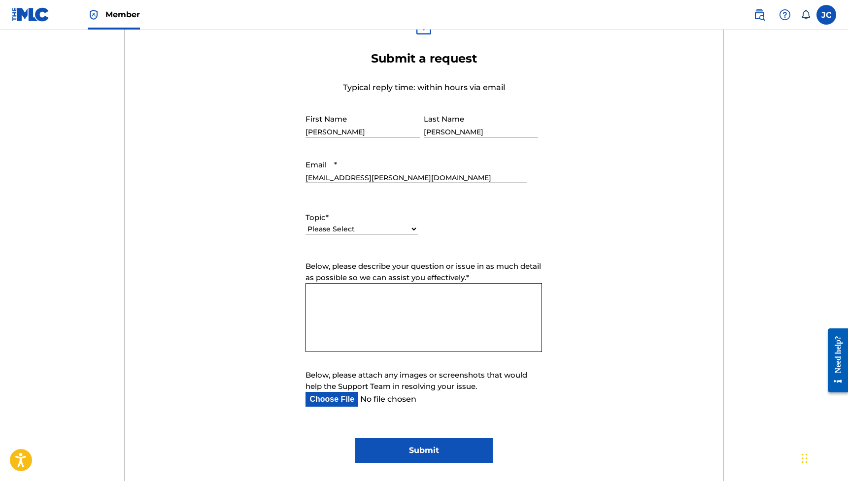
scroll to position [342, 0]
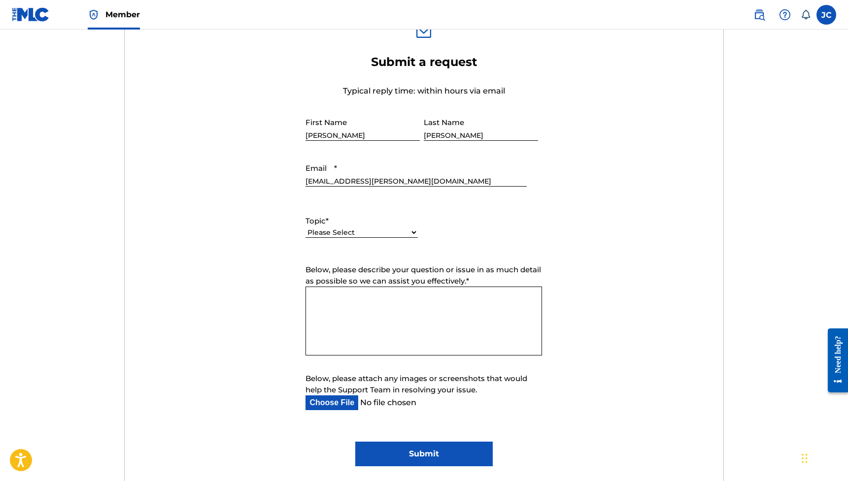
click at [445, 179] on input "[EMAIL_ADDRESS][PERSON_NAME][DOMAIN_NAME]" at bounding box center [415, 173] width 221 height 28
click at [438, 306] on textarea "Below, please describe your question or issue in as much detail as possible so …" at bounding box center [423, 321] width 236 height 69
type textarea "I"
type textarea "I'd like to change the email to my new and official email which is [EMAIL_ADDRE…"
select select "I need help with my account"
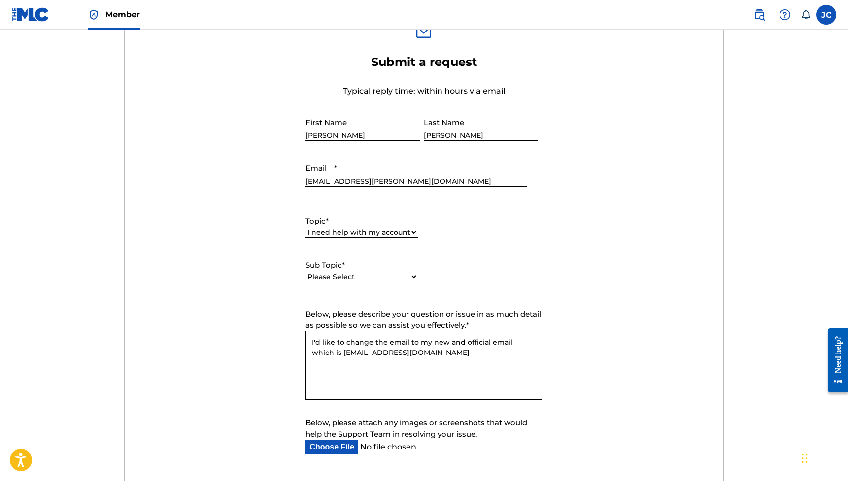
select select "I need help with my user account"
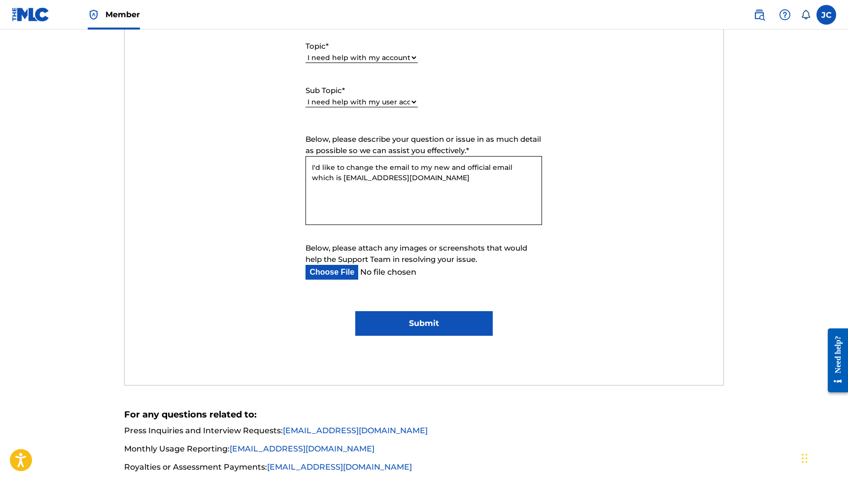
scroll to position [520, 0]
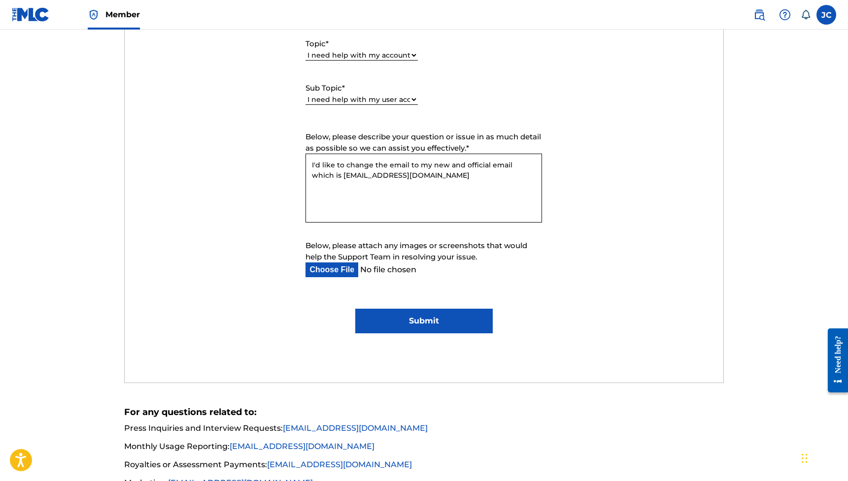
click at [459, 312] on input "Submit" at bounding box center [423, 321] width 137 height 25
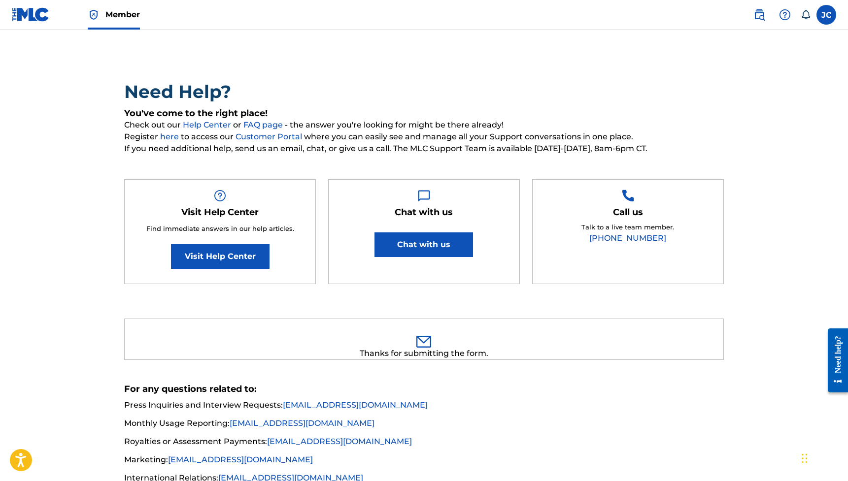
scroll to position [0, 0]
